Goal: Find specific page/section: Find specific page/section

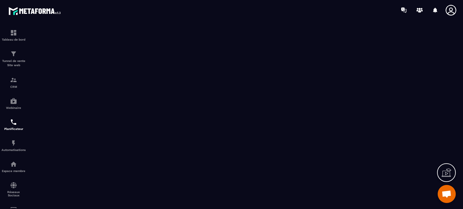
click at [445, 175] on icon at bounding box center [446, 173] width 10 height 10
click at [316, 115] on icon at bounding box center [315, 115] width 7 height 7
click at [17, 59] on p "Tunnel de vente Site web" at bounding box center [14, 63] width 24 height 8
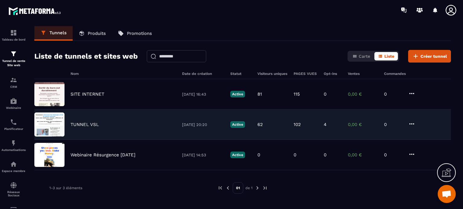
click at [85, 124] on p "TUNNEL VSL" at bounding box center [85, 124] width 28 height 5
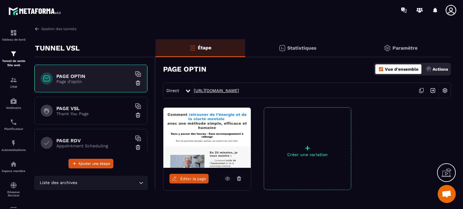
click at [237, 91] on link "[URL][DOMAIN_NAME]" at bounding box center [216, 90] width 45 height 5
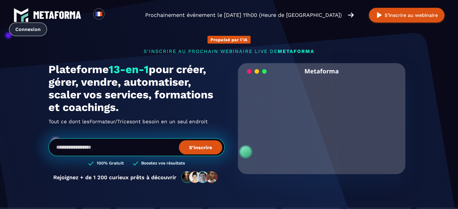
click at [47, 23] on link "Connexion" at bounding box center [28, 30] width 38 height 14
